Goal: Information Seeking & Learning: Learn about a topic

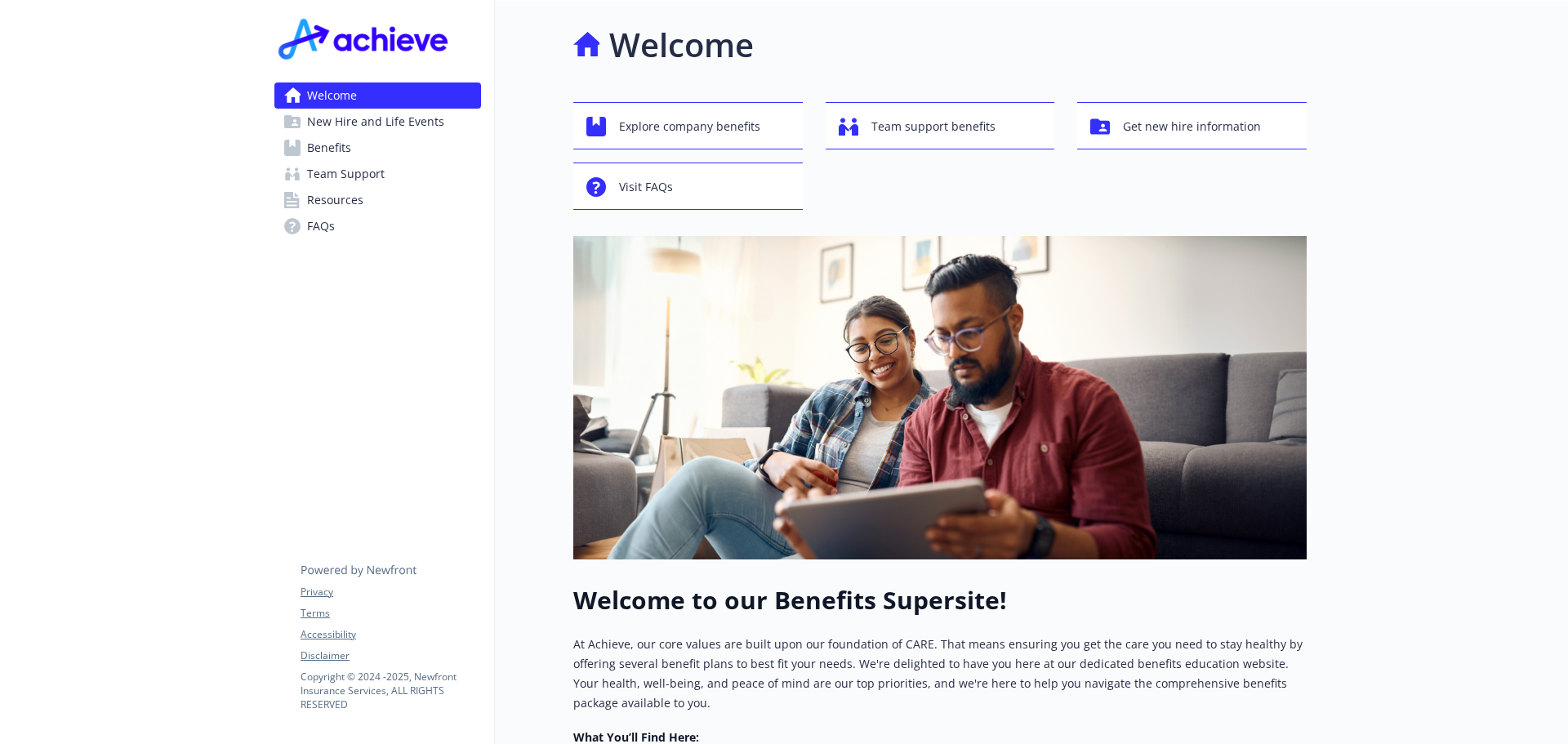
click at [340, 153] on span "Benefits" at bounding box center [329, 147] width 44 height 27
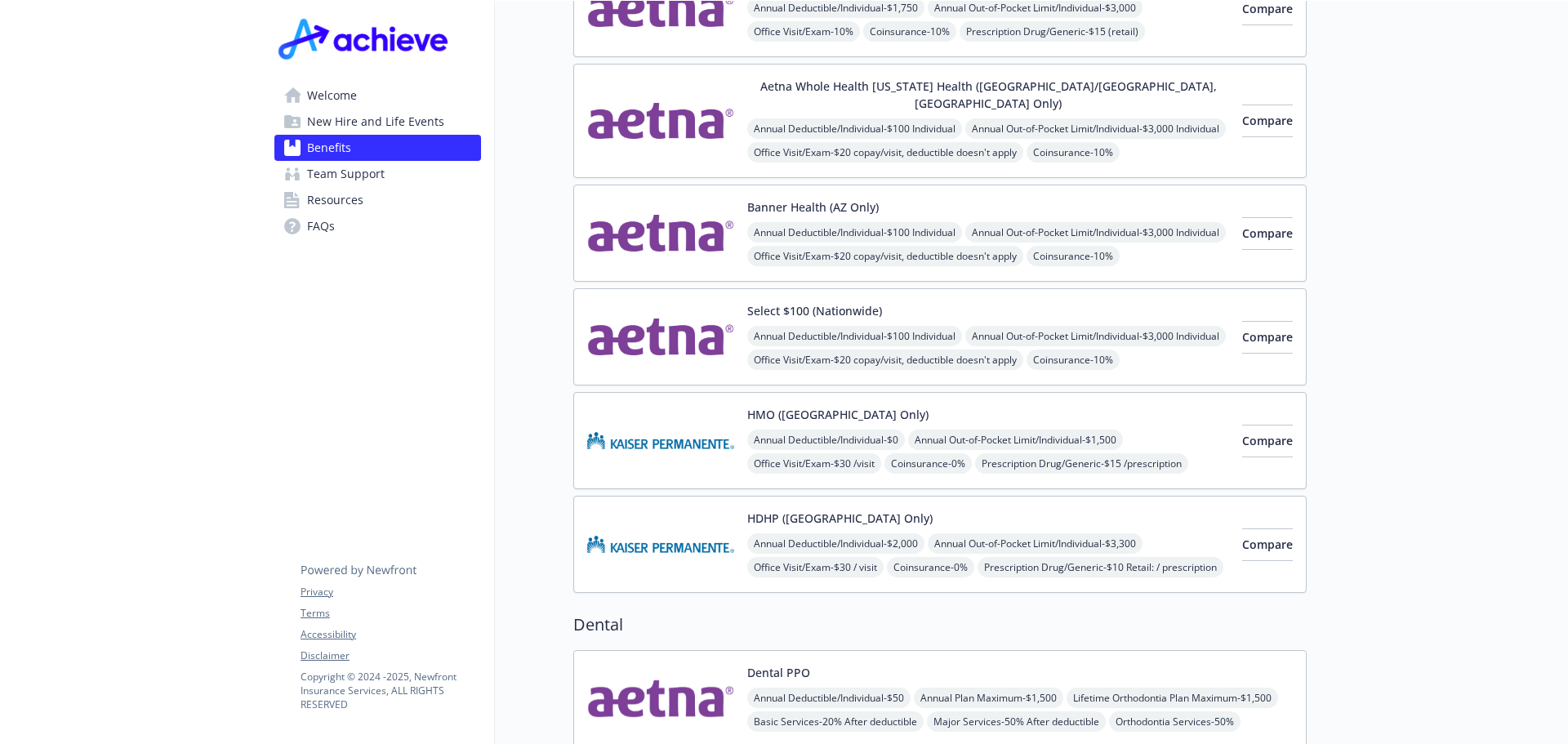
scroll to position [326, 0]
click at [854, 407] on div "HMO ([GEOGRAPHIC_DATA] Only) Annual Deductible/Individual - $0 Annual Out-of-Po…" at bounding box center [987, 439] width 482 height 69
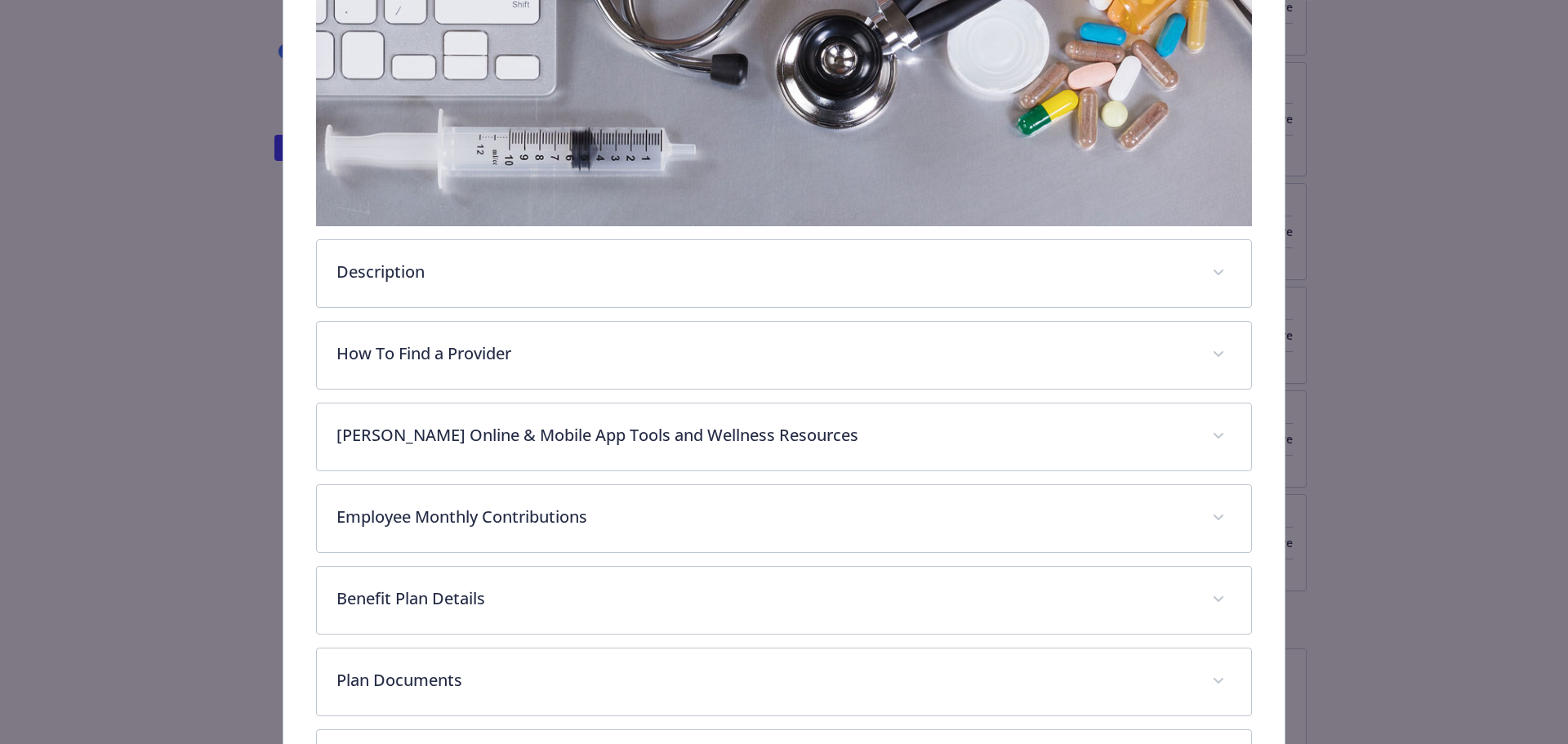
scroll to position [484, 0]
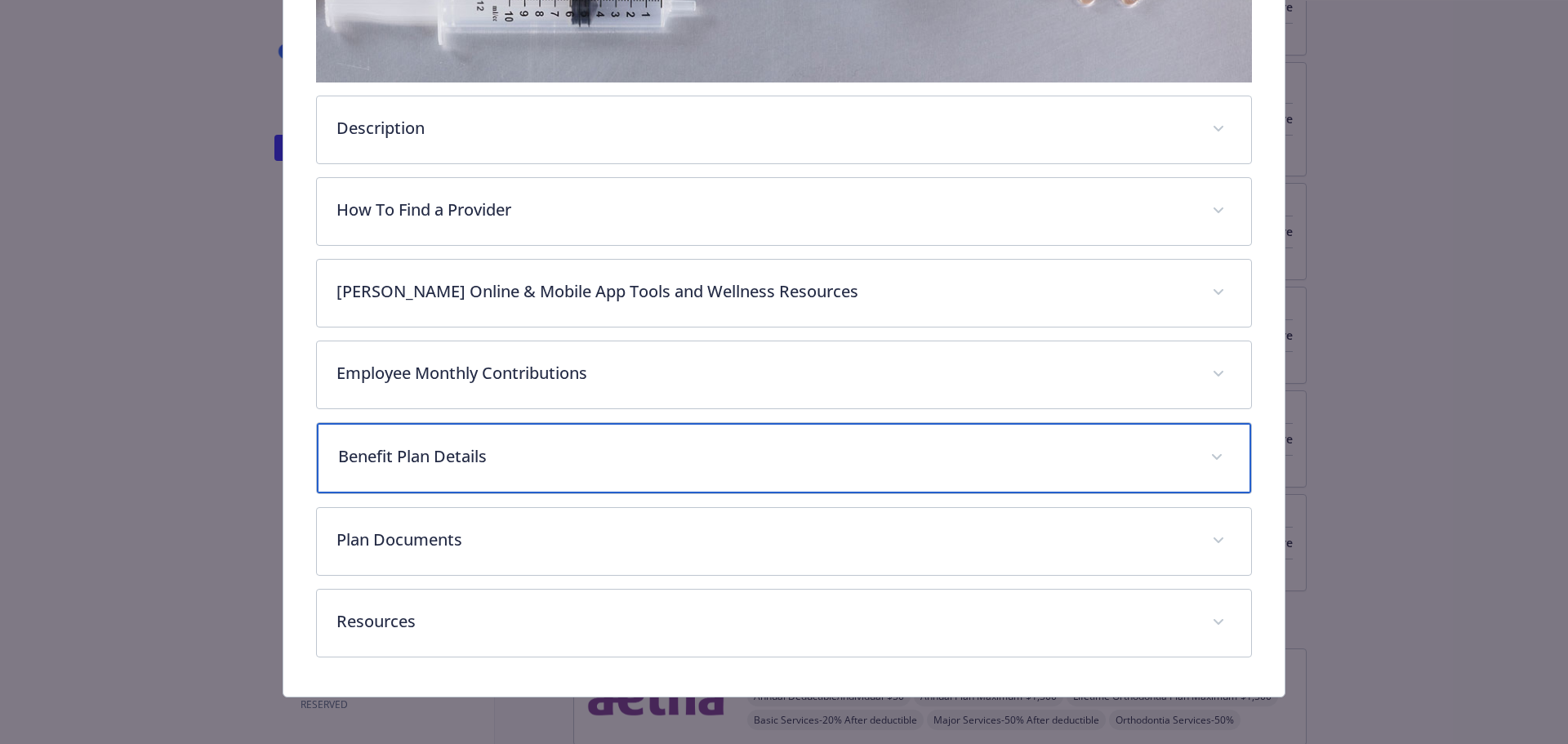
click at [1217, 462] on span "details for plan Medical - HMO (Northern CA Only) - Medical HMO" at bounding box center [1216, 457] width 27 height 27
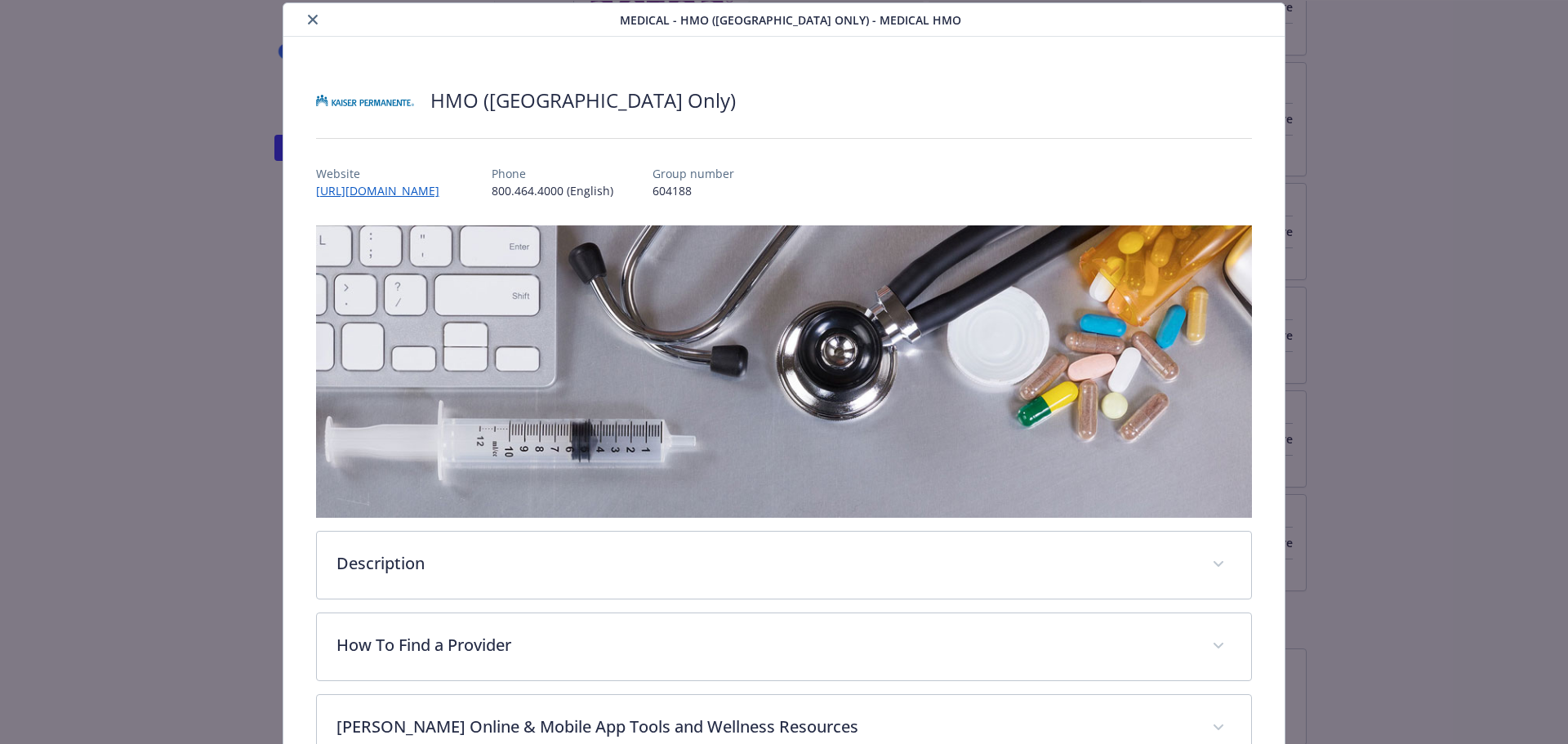
scroll to position [0, 0]
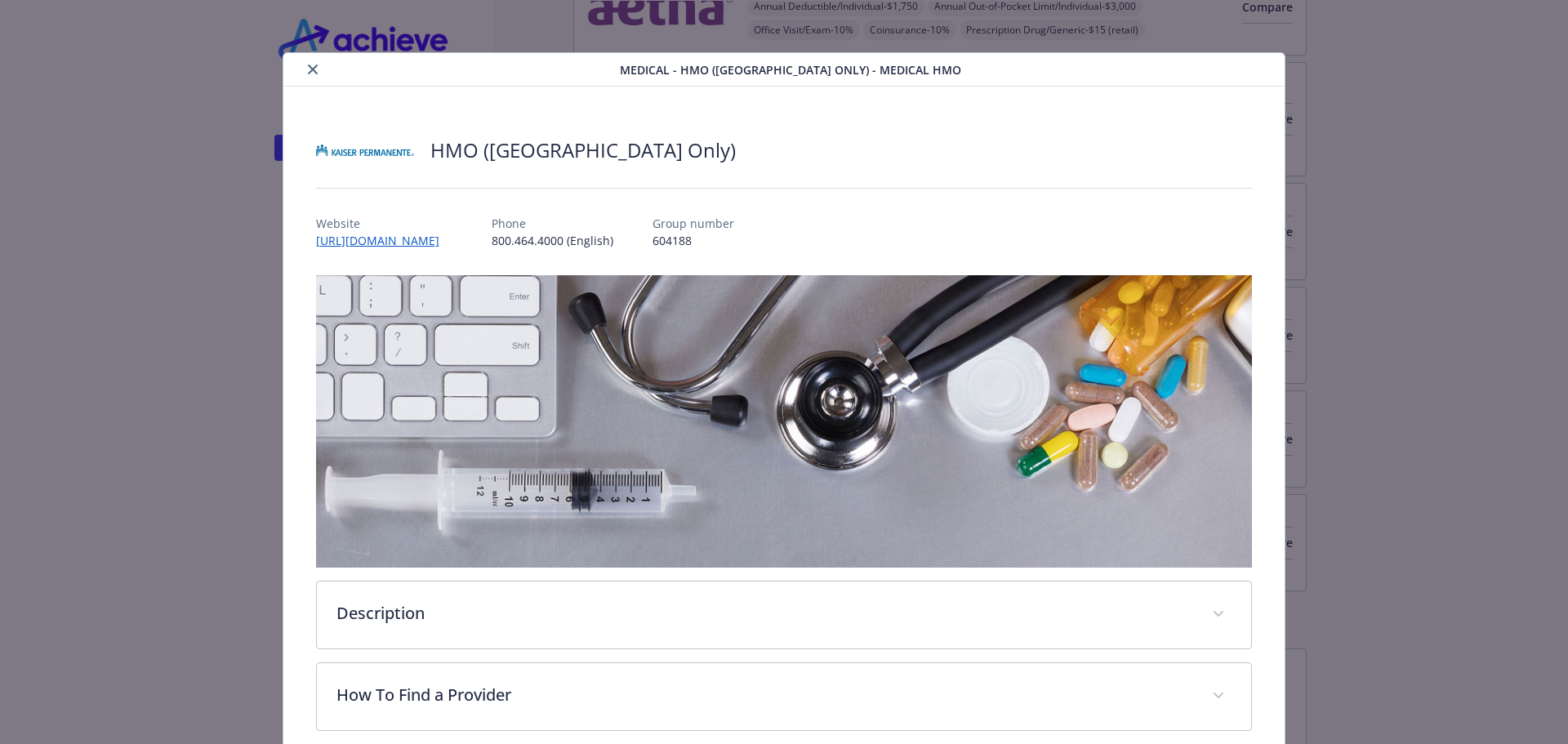
click at [309, 69] on icon "close" at bounding box center [313, 69] width 10 height 10
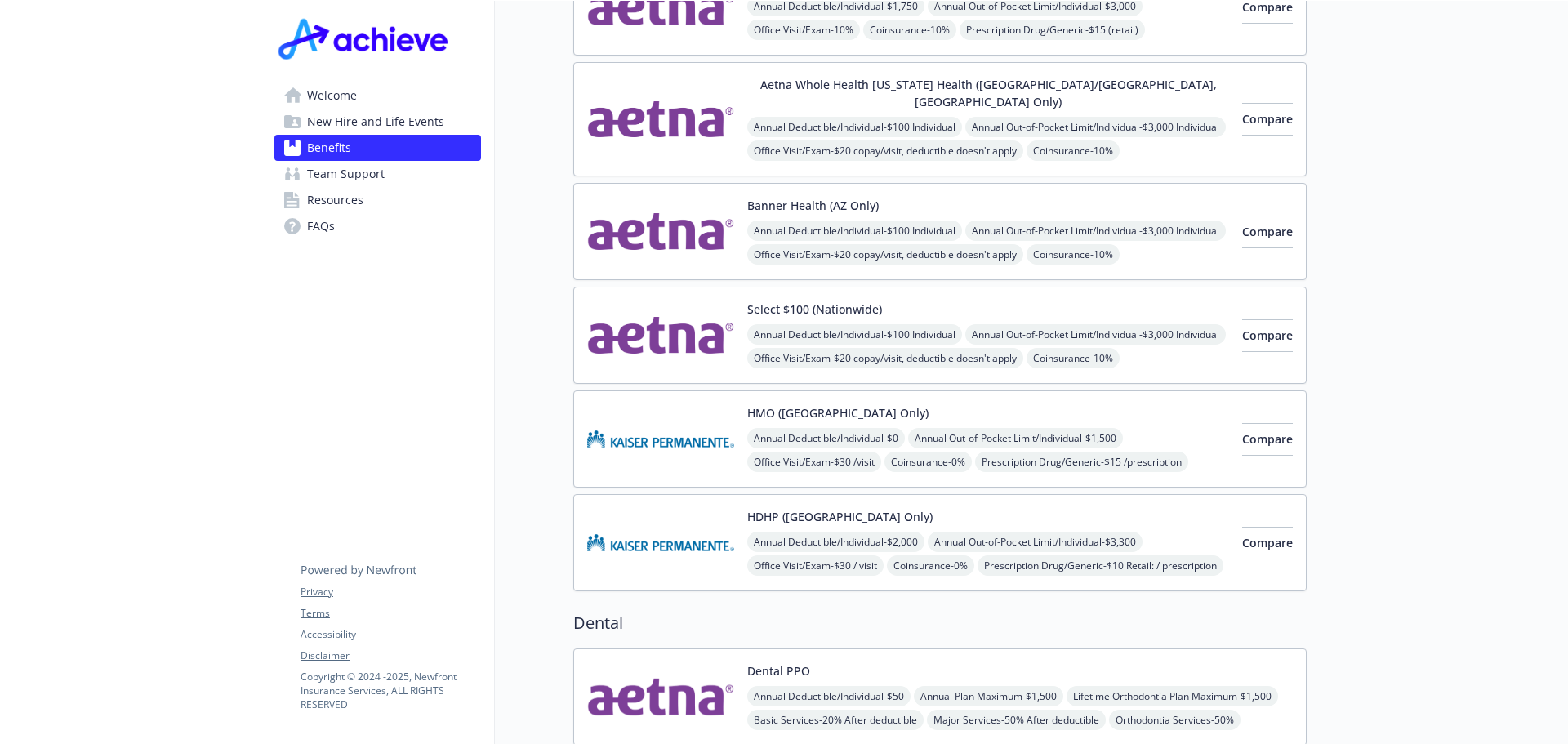
click at [1015, 507] on div "HDHP ([GEOGRAPHIC_DATA] Only) Annual Deductible/Individual - $2,000 Annual Out-…" at bounding box center [987, 542] width 482 height 69
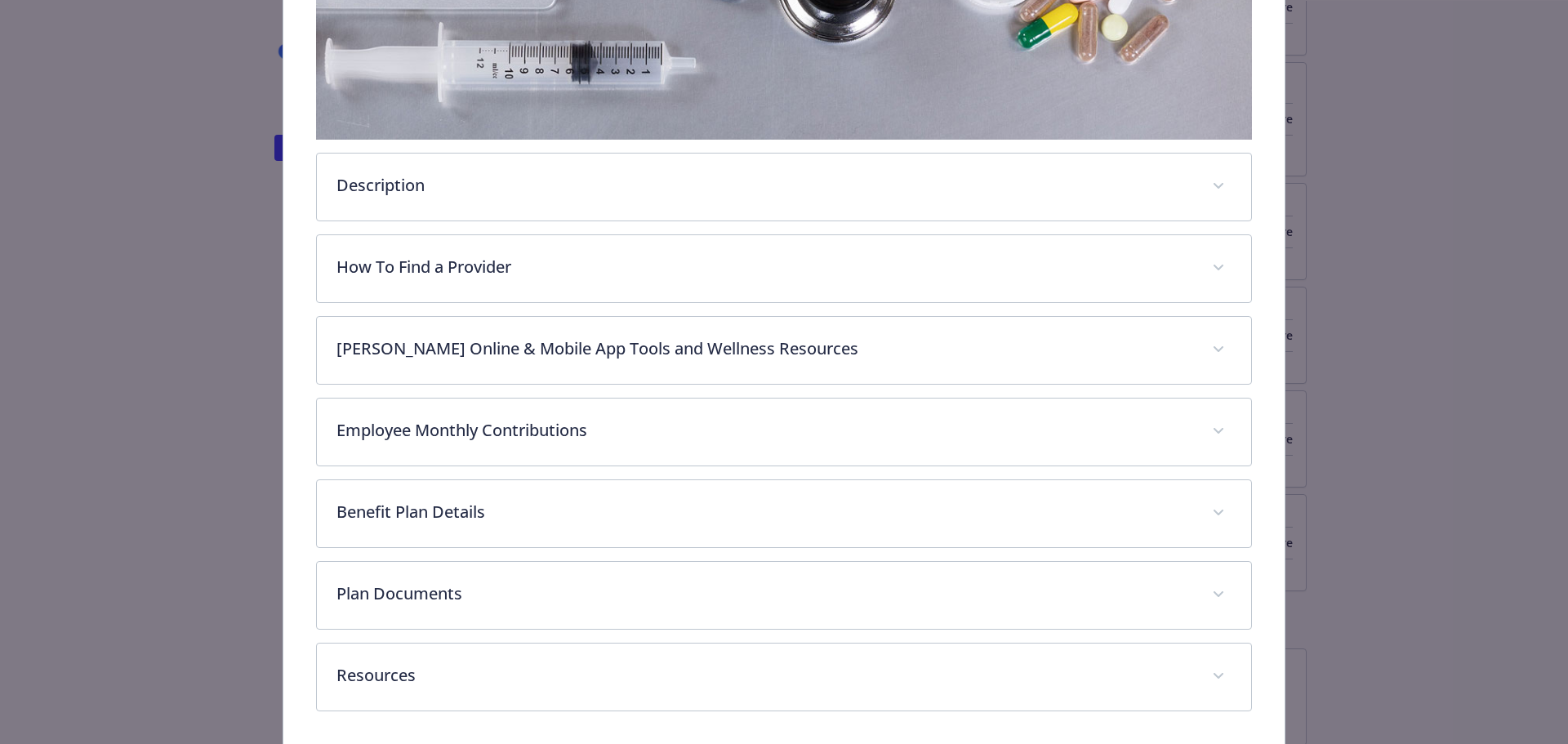
scroll to position [484, 0]
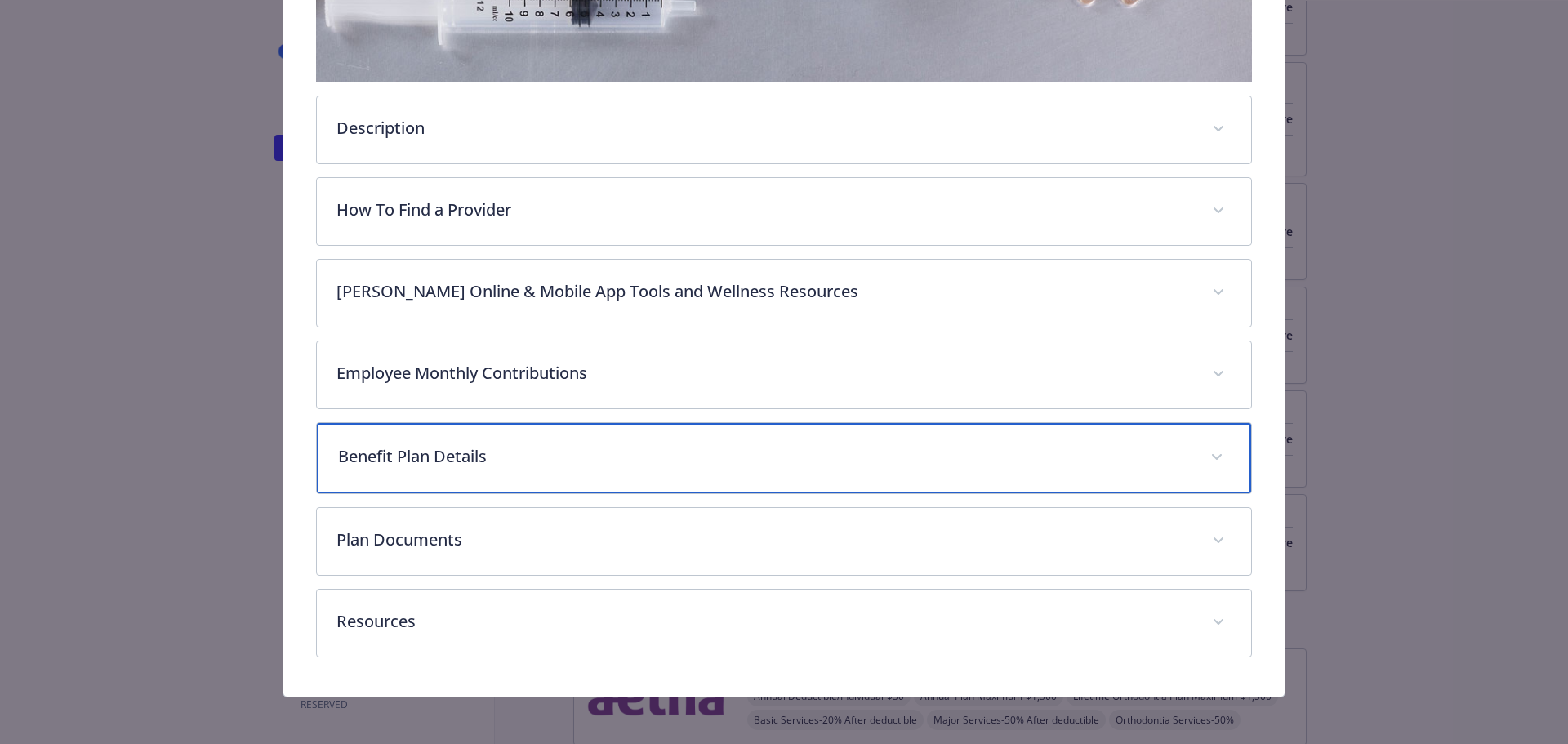
click at [1211, 454] on icon "details for plan Medical - HDHP (Northern CA Only) - HDHP HMO" at bounding box center [1216, 457] width 10 height 6
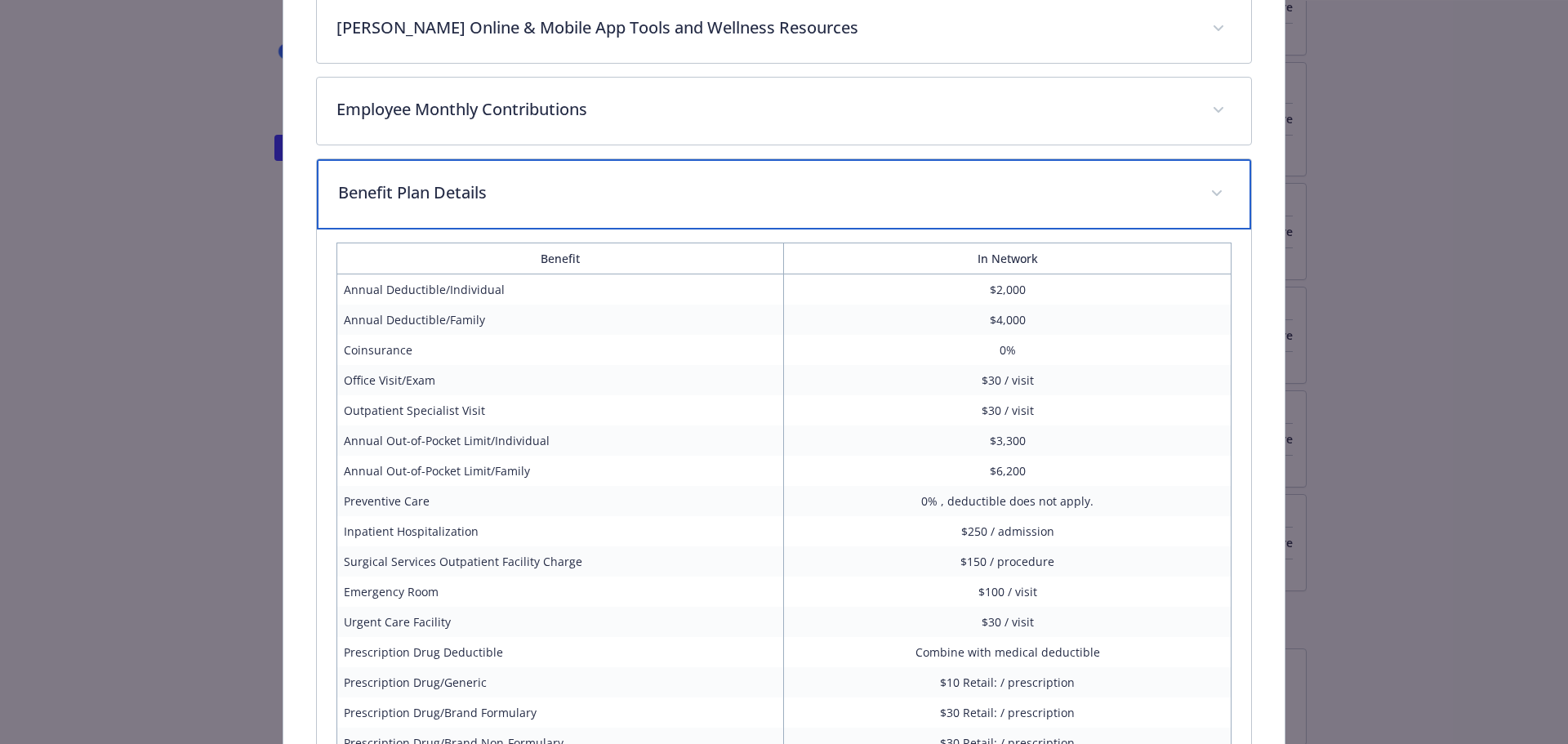
scroll to position [729, 0]
